Goal: Use online tool/utility: Utilize a website feature to perform a specific function

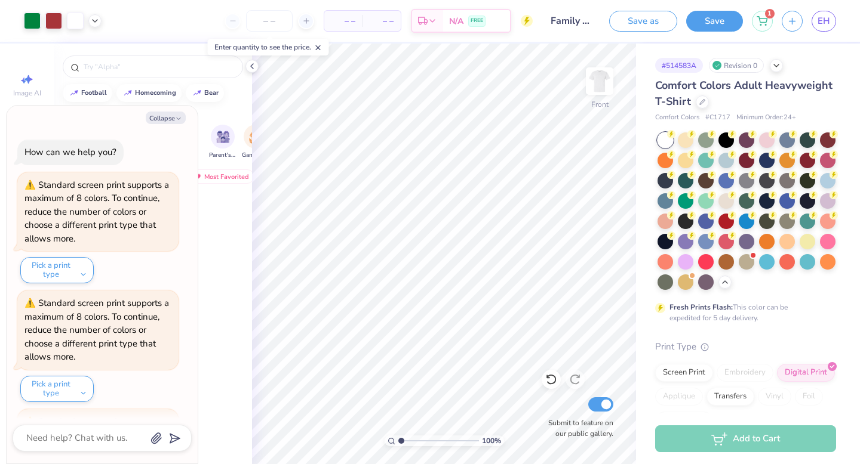
scroll to position [1464, 0]
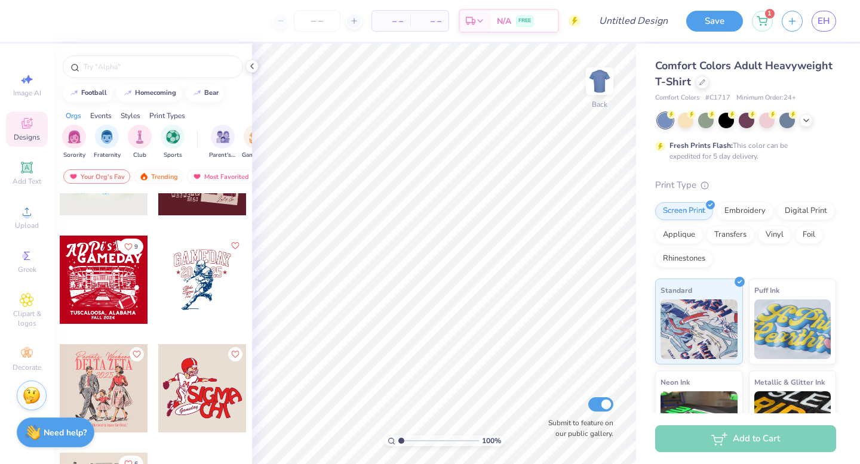
scroll to position [95, 0]
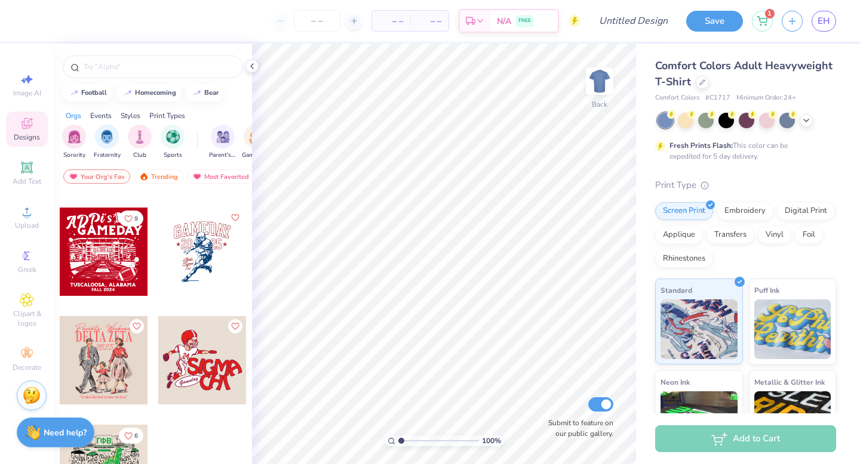
click at [102, 263] on div at bounding box center [104, 252] width 88 height 88
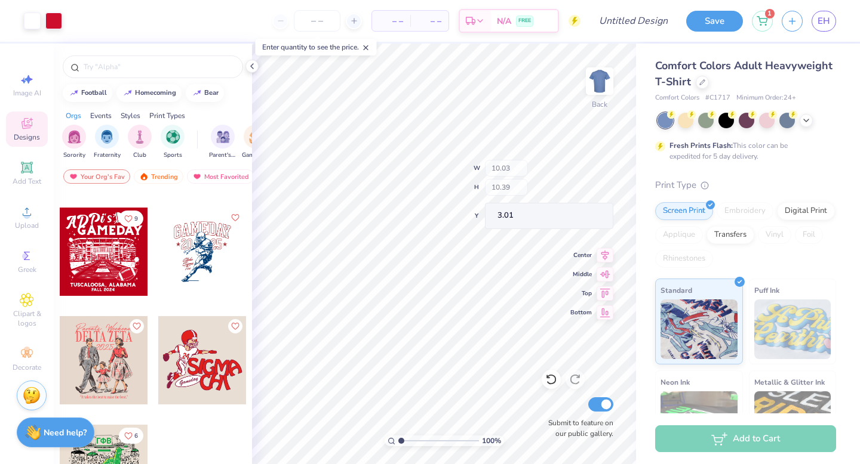
type input "10.03"
type input "10.39"
type input "3.01"
type input "3.00"
type input "11.39"
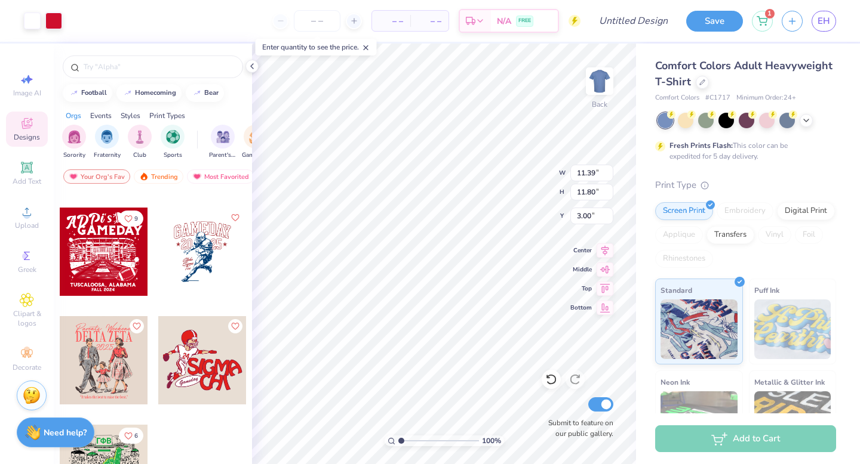
type input "11.80"
type input "3.00"
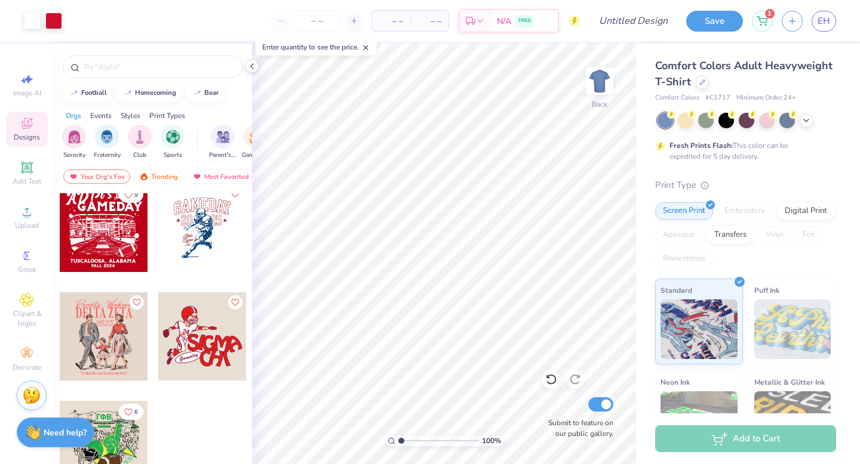
scroll to position [0, 0]
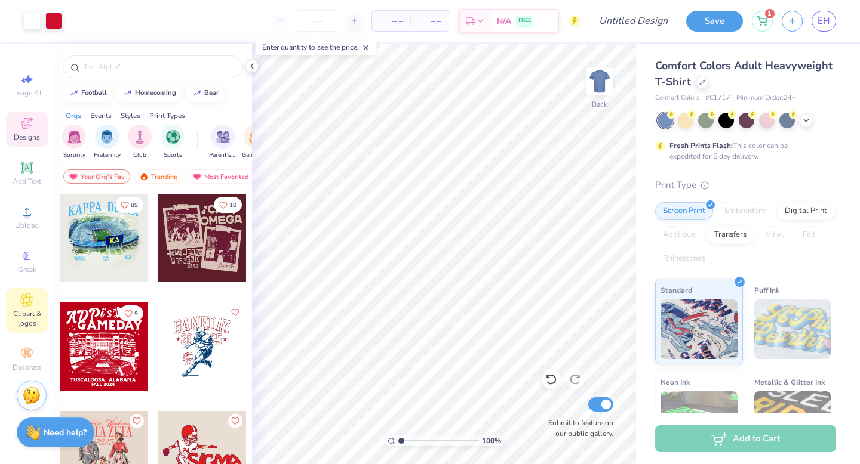
click at [32, 324] on span "Clipart & logos" at bounding box center [27, 318] width 42 height 19
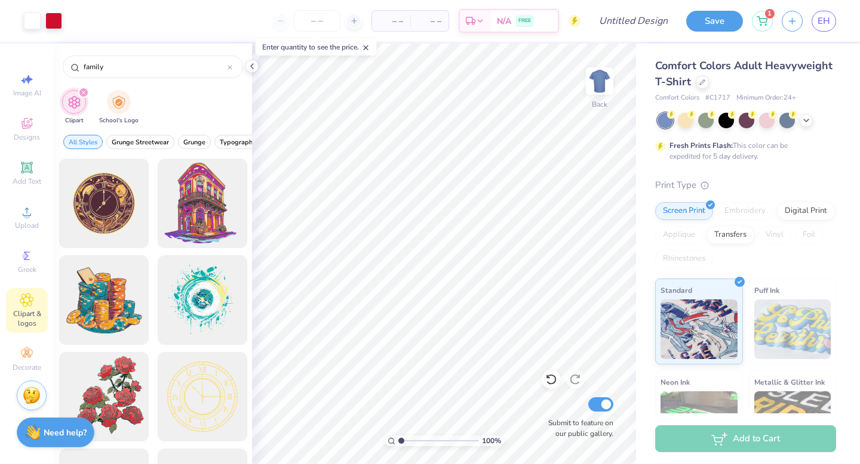
type input "family"
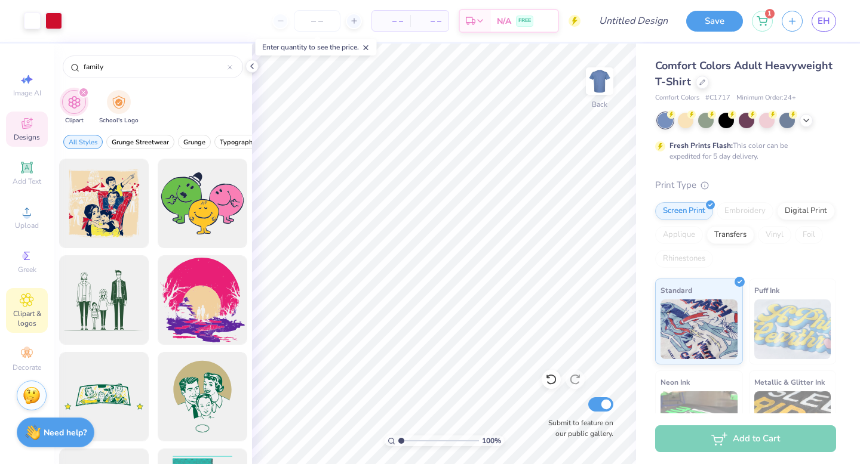
click at [20, 126] on icon at bounding box center [27, 123] width 14 height 14
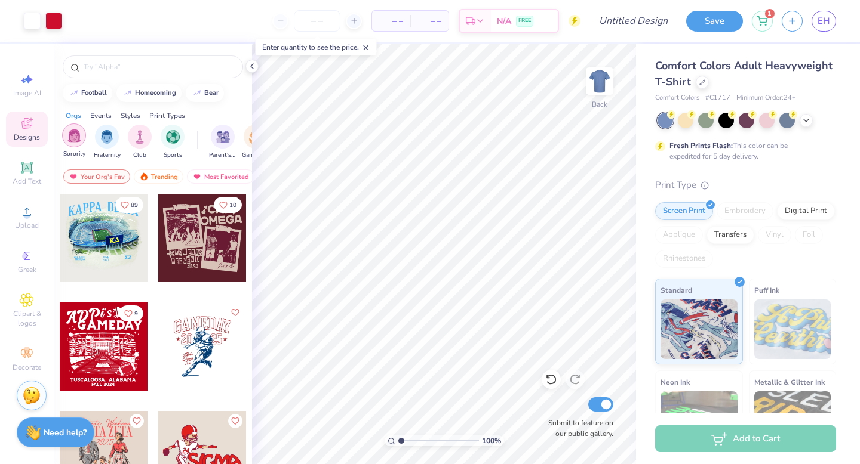
click at [83, 136] on div "filter for Sorority" at bounding box center [74, 136] width 24 height 24
click at [101, 100] on button "football" at bounding box center [88, 92] width 50 height 18
type input "football"
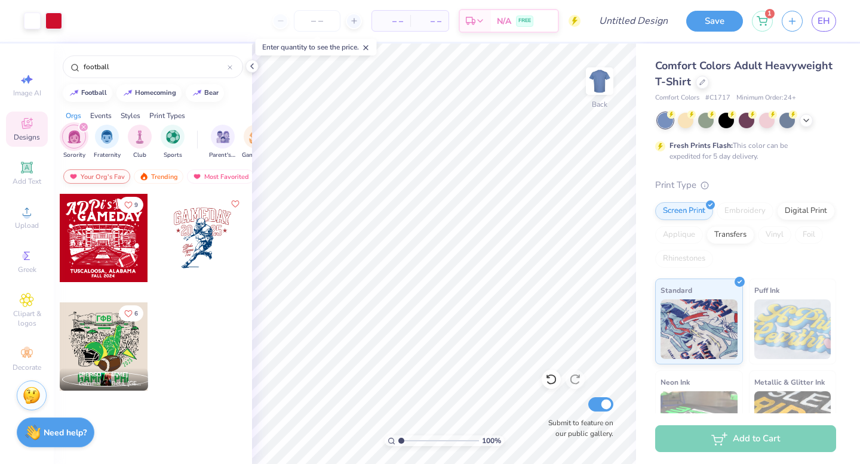
click at [75, 177] on img at bounding box center [74, 177] width 10 height 8
click at [198, 180] on img at bounding box center [197, 177] width 10 height 8
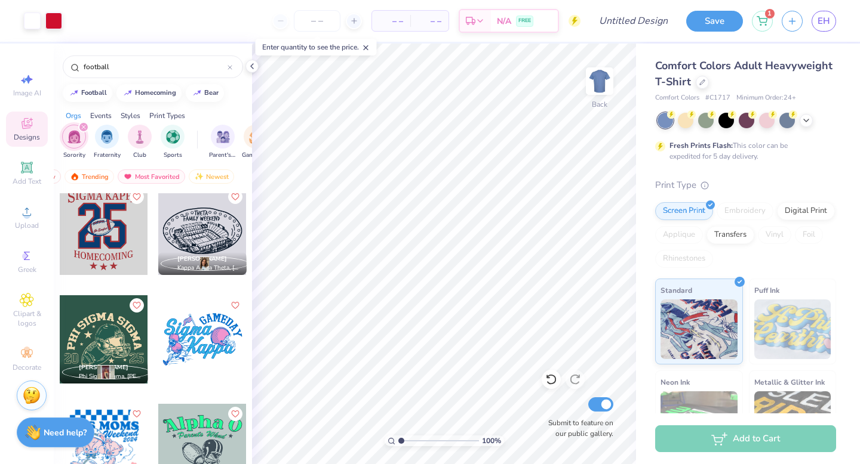
scroll to position [2784, 0]
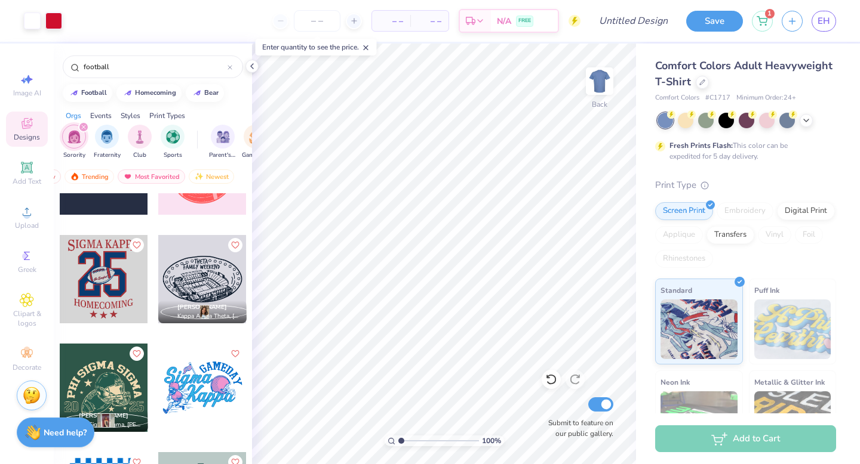
click at [213, 273] on div at bounding box center [202, 279] width 88 height 88
type input "11.39"
type input "11.80"
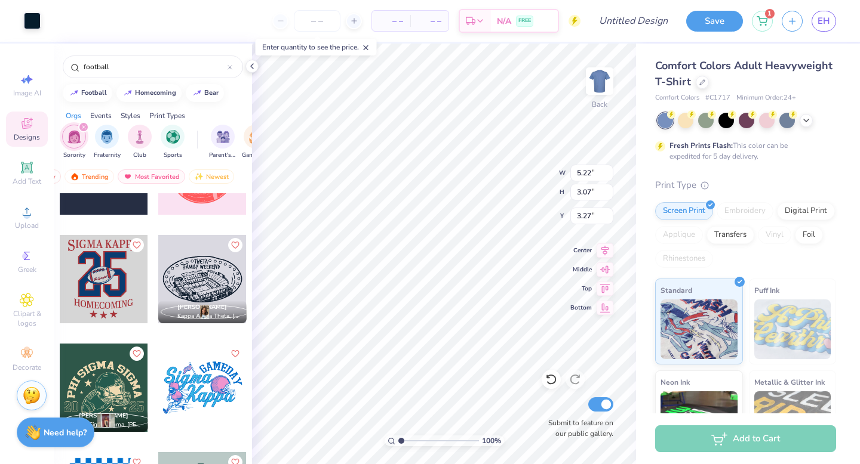
type input "3.27"
type input "10.34"
type input "6.08"
type input "5.49"
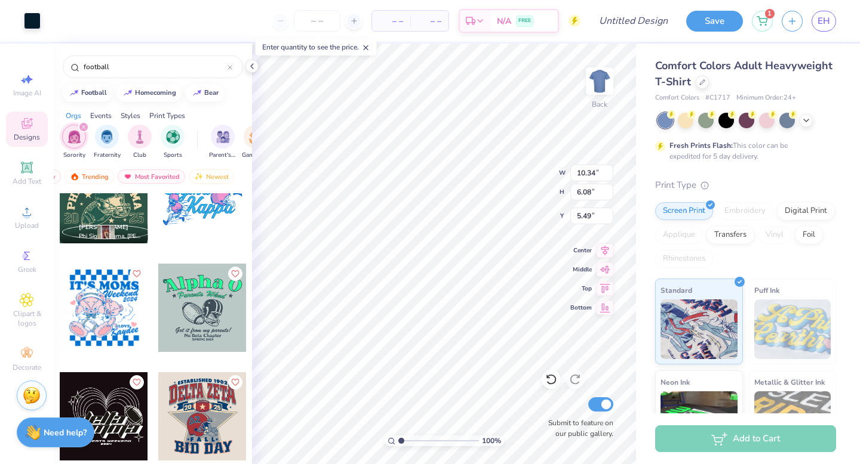
scroll to position [2980, 0]
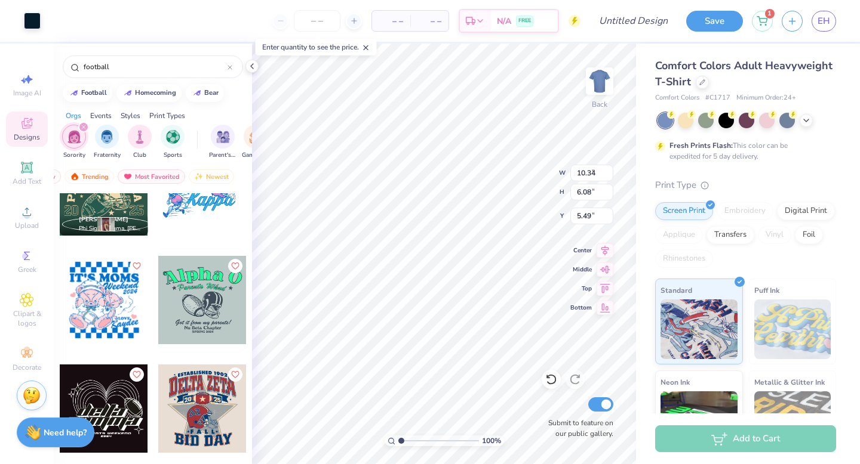
type input "6.55"
type input "3.85"
type input "4.60"
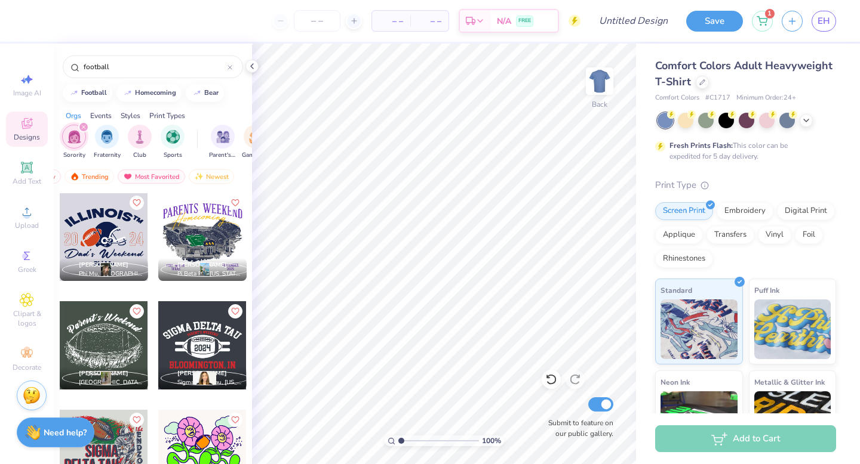
scroll to position [4883, 0]
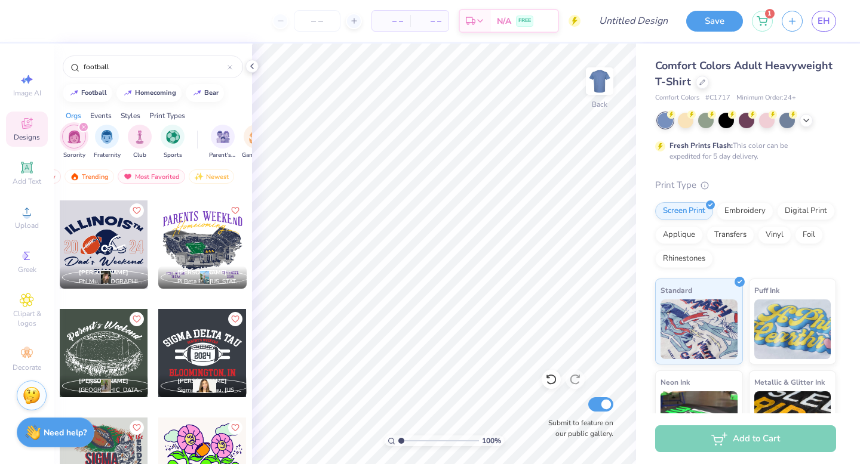
click at [196, 257] on div at bounding box center [202, 245] width 88 height 88
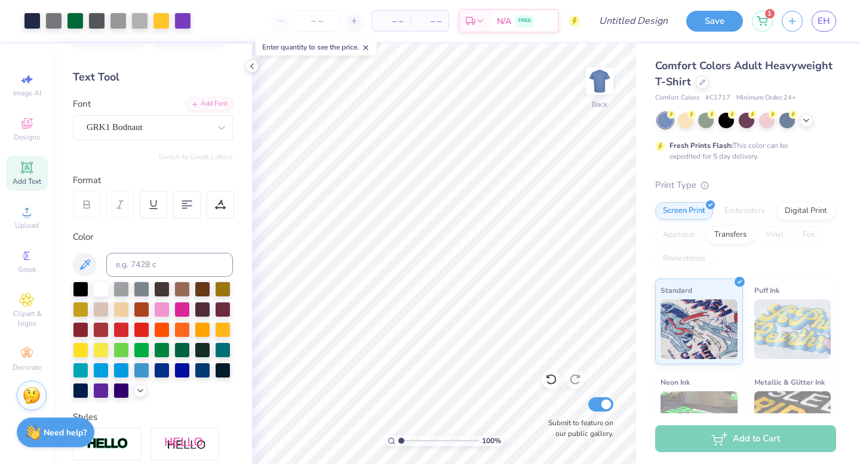
scroll to position [0, 0]
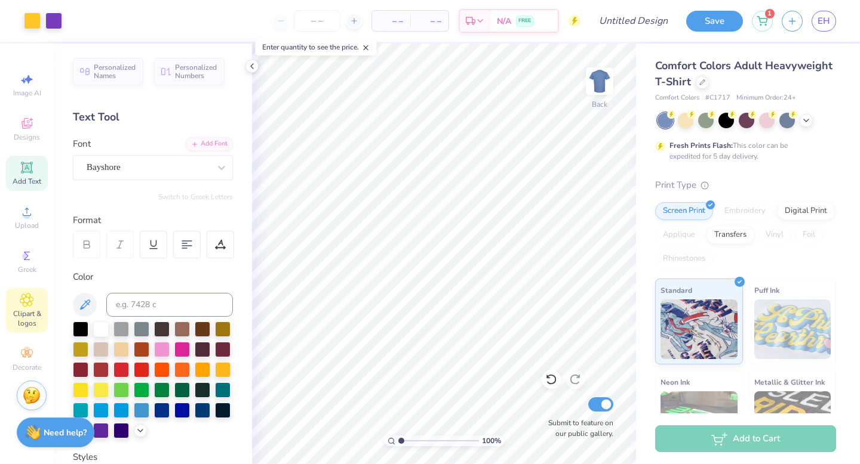
click at [22, 313] on span "Clipart & logos" at bounding box center [27, 318] width 42 height 19
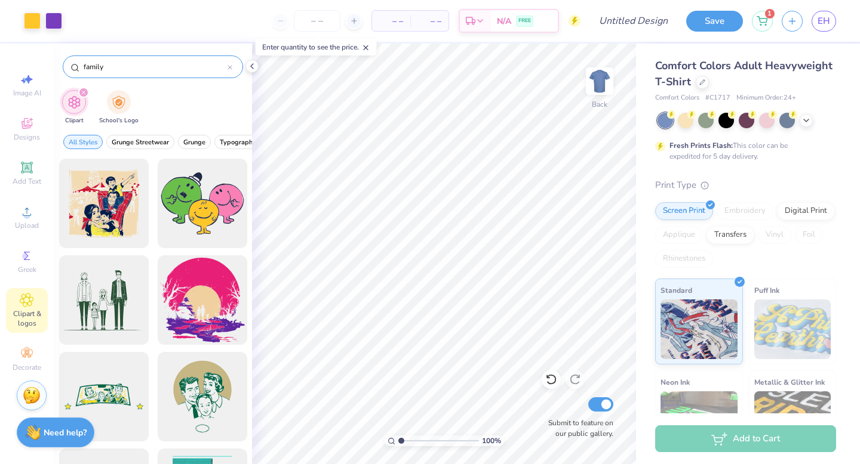
click at [109, 72] on input "family" at bounding box center [154, 67] width 145 height 12
type input "football"
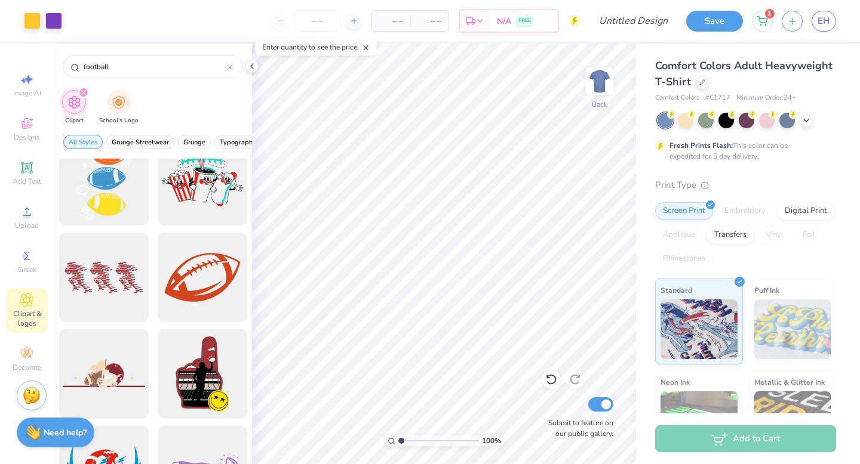
scroll to position [9857, 0]
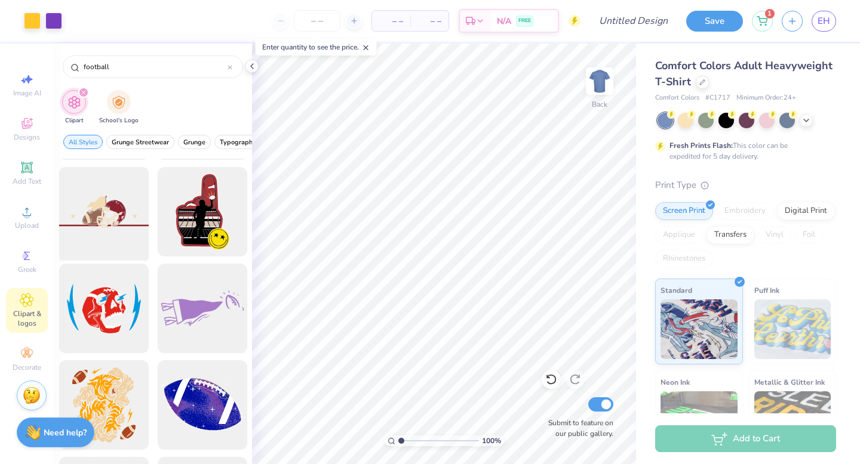
click at [122, 209] on div at bounding box center [103, 212] width 99 height 99
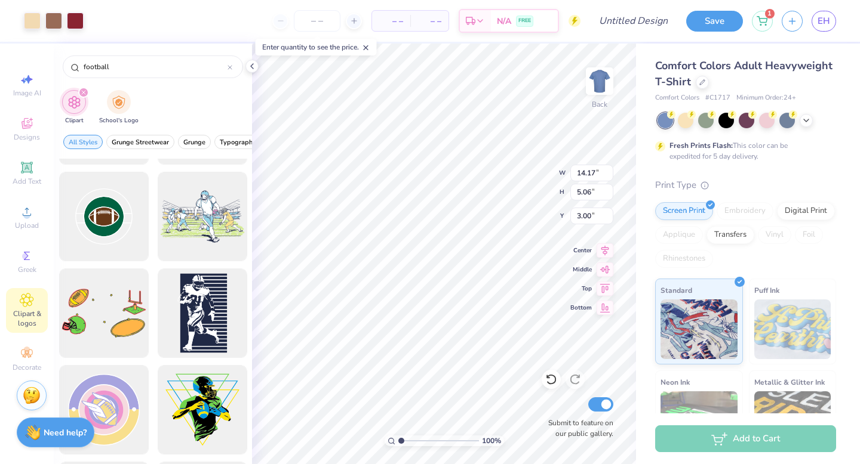
scroll to position [10337, 0]
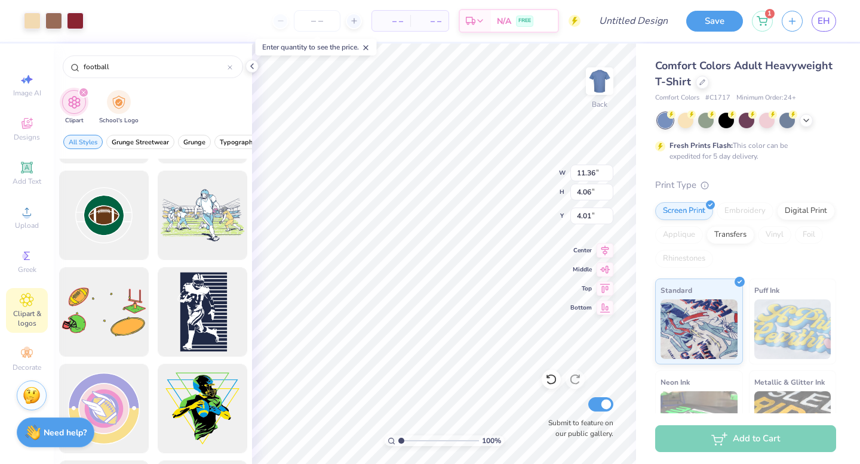
type input "11.36"
type input "4.06"
type input "4.35"
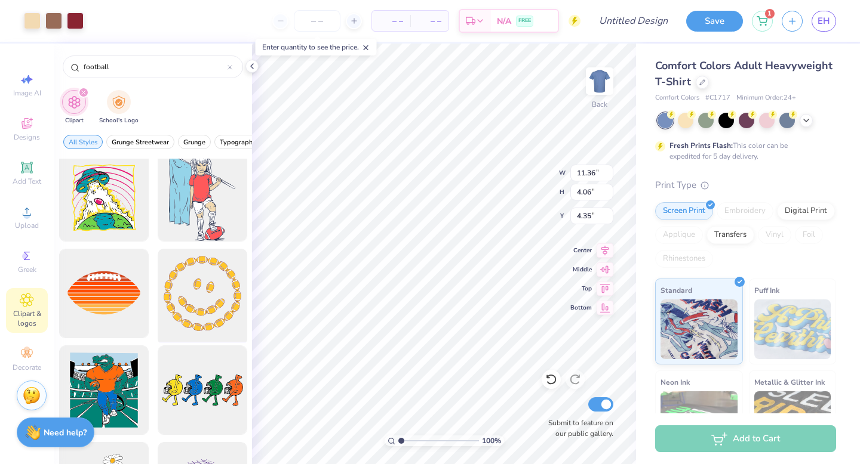
scroll to position [12479, 0]
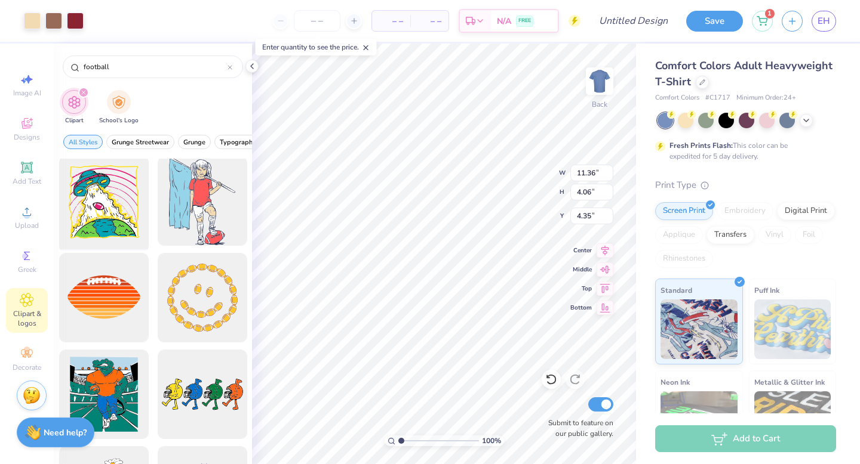
click at [104, 216] on div at bounding box center [103, 201] width 99 height 99
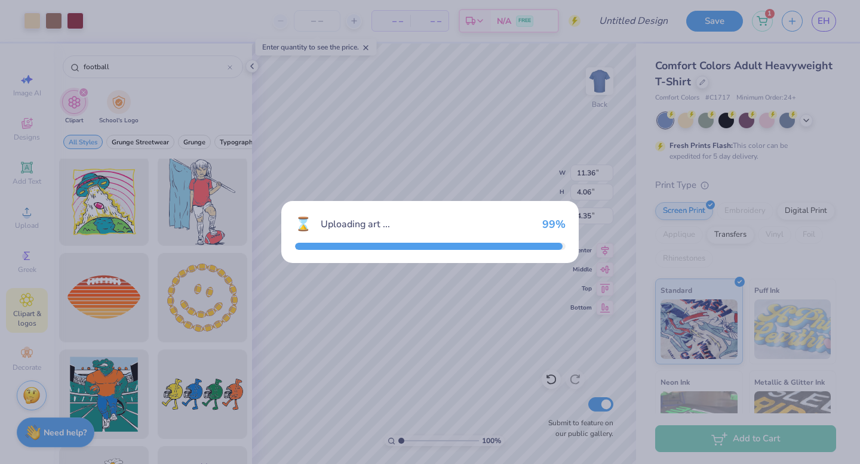
click at [496, 162] on div "⌛ Uploading art ... 99 %" at bounding box center [430, 232] width 860 height 464
type input "14.17"
type input "14.67"
type input "3.00"
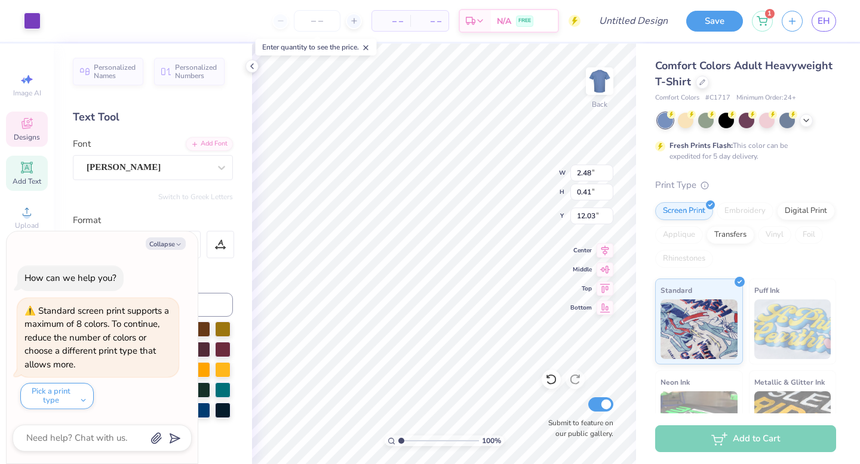
type textarea "x"
type input "2.48"
type input "0.41"
type input "12.03"
click at [169, 244] on button "Collapse" at bounding box center [166, 244] width 40 height 13
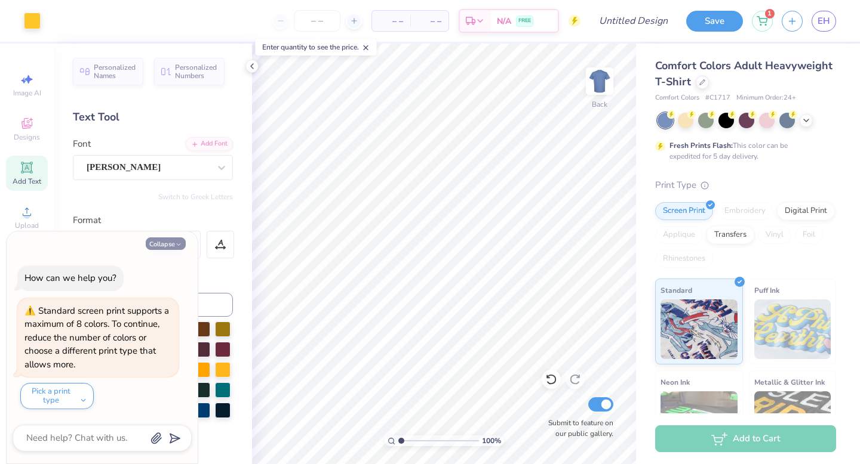
type textarea "x"
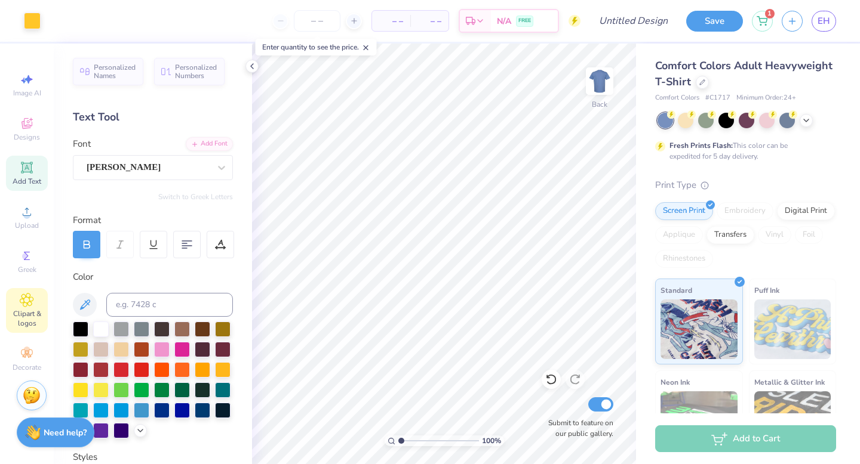
click at [29, 312] on span "Clipart & logos" at bounding box center [27, 318] width 42 height 19
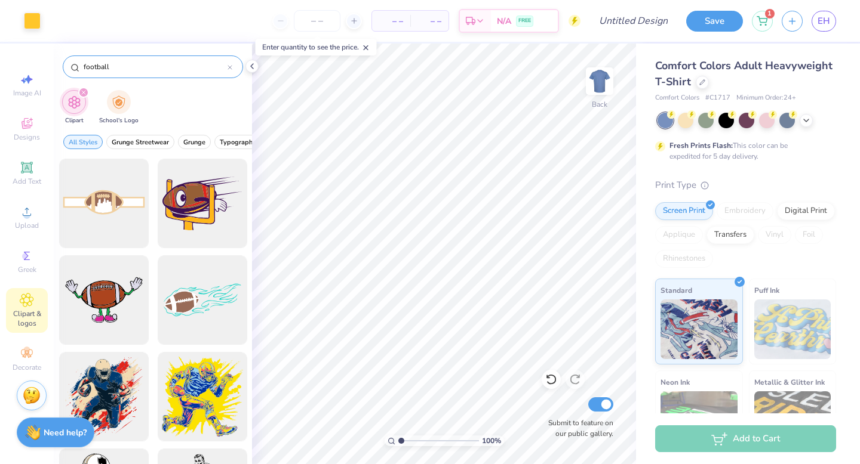
click at [116, 61] on input "football" at bounding box center [154, 67] width 145 height 12
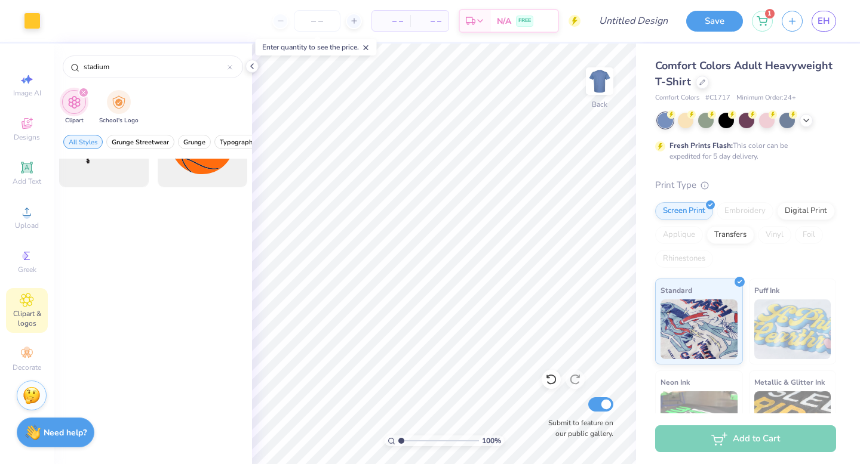
scroll to position [0, 0]
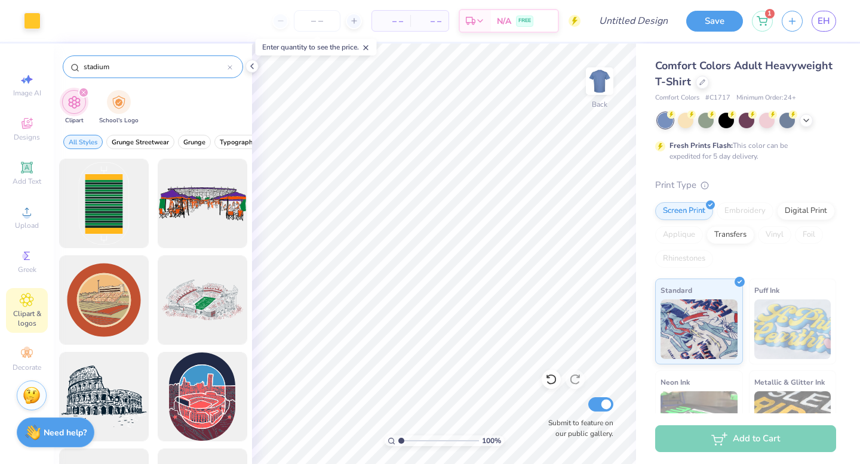
click at [139, 67] on input "stadium" at bounding box center [154, 67] width 145 height 12
type input "football"
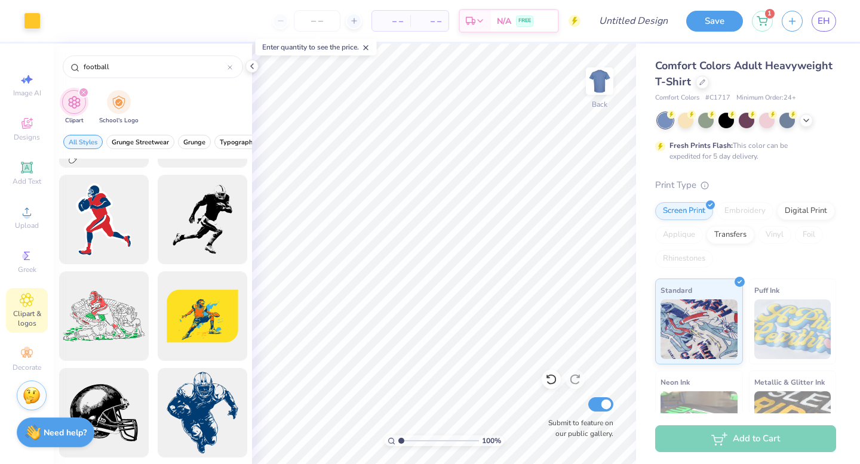
scroll to position [5112, 0]
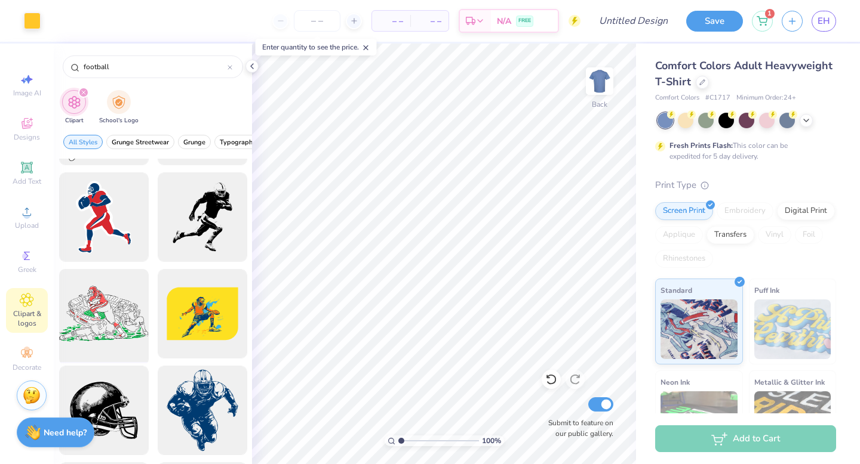
click at [119, 309] on div at bounding box center [103, 314] width 99 height 99
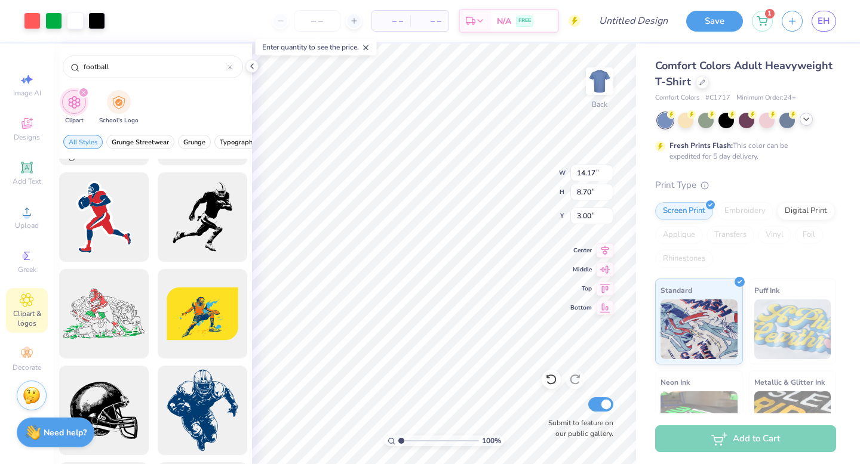
click at [809, 123] on icon at bounding box center [806, 120] width 10 height 10
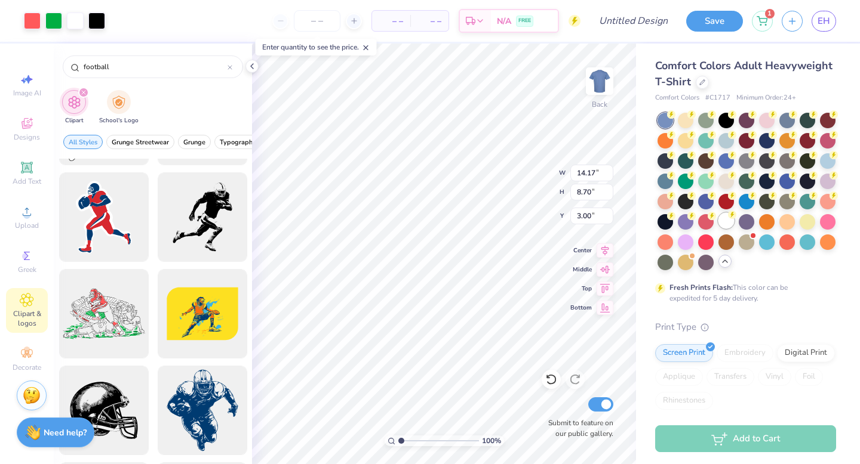
click at [726, 222] on div at bounding box center [726, 221] width 16 height 16
type input "9.56"
type input "5.87"
type input "6.63"
click at [598, 85] on img at bounding box center [600, 81] width 48 height 48
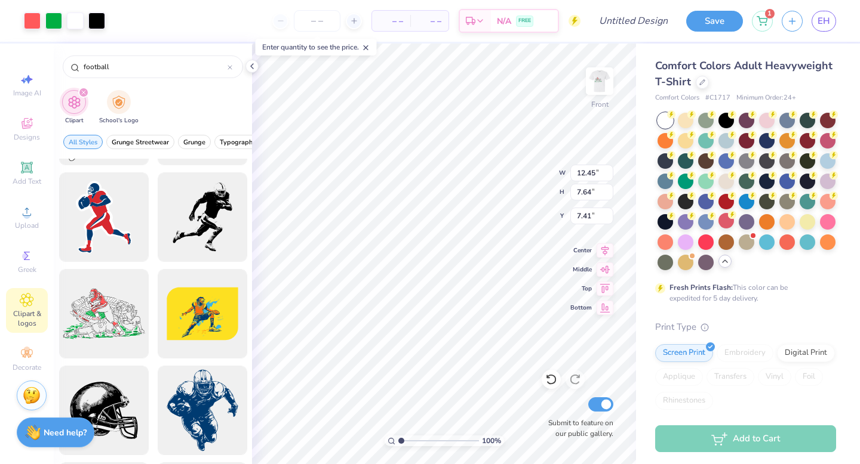
type input "12.45"
type input "7.64"
type input "6.11"
click at [29, 24] on div at bounding box center [32, 19] width 17 height 17
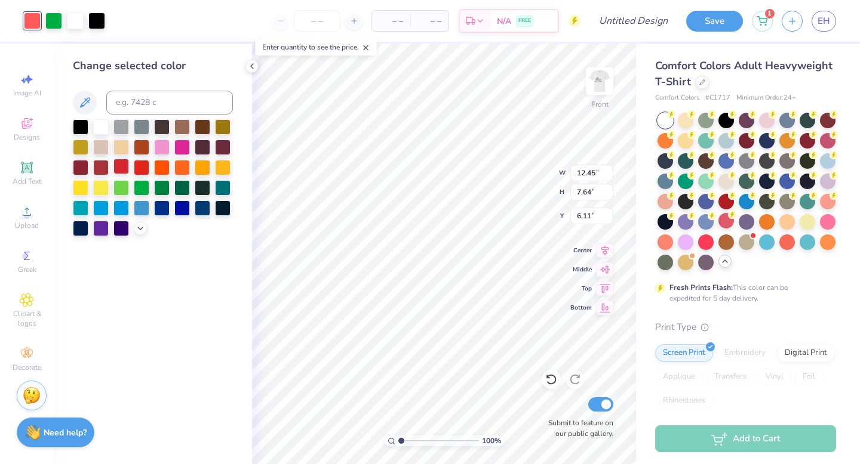
click at [121, 161] on div at bounding box center [121, 167] width 16 height 16
click at [79, 17] on div at bounding box center [75, 19] width 17 height 17
click at [122, 150] on div at bounding box center [121, 147] width 16 height 16
click at [105, 149] on div at bounding box center [101, 147] width 16 height 16
click at [186, 130] on div at bounding box center [182, 126] width 16 height 16
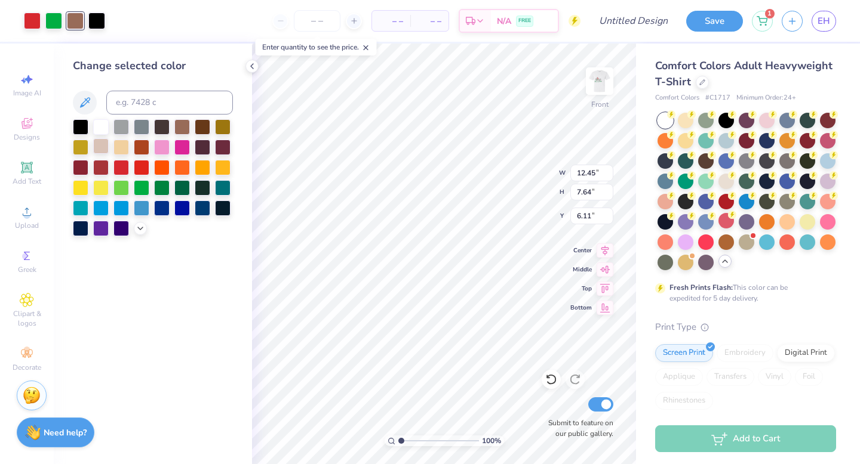
click at [107, 149] on div at bounding box center [101, 147] width 16 height 16
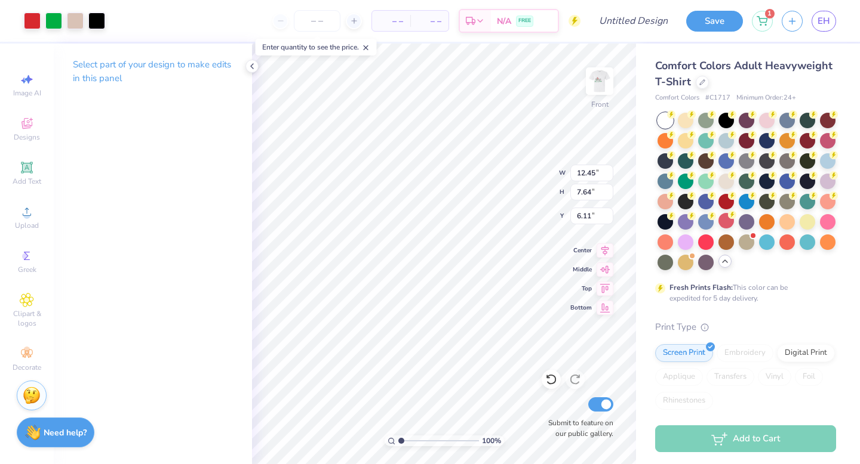
type input "6.33"
